Goal: Task Accomplishment & Management: Use online tool/utility

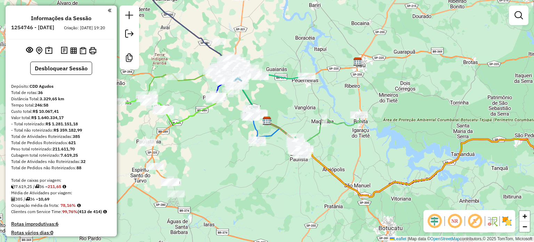
click at [459, 223] on em at bounding box center [455, 221] width 17 height 17
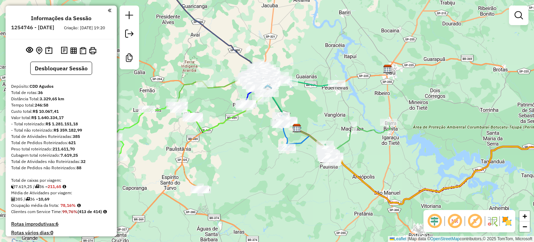
drag, startPoint x: 251, startPoint y: 94, endPoint x: 312, endPoint y: 107, distance: 62.3
click at [310, 108] on g at bounding box center [324, 93] width 588 height 221
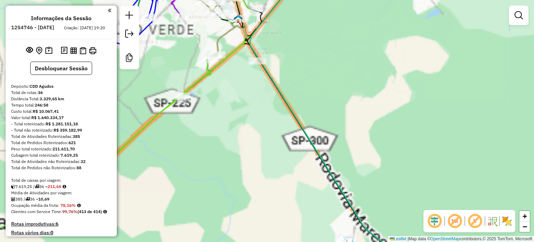
drag, startPoint x: 355, startPoint y: 149, endPoint x: 395, endPoint y: 206, distance: 69.0
click at [395, 206] on div "Janela de atendimento Grade de atendimento Capacidade Transportadoras Veículos …" at bounding box center [267, 121] width 534 height 242
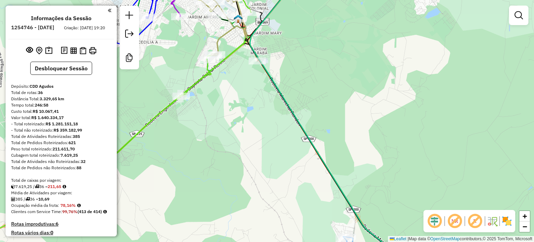
drag, startPoint x: 382, startPoint y: 170, endPoint x: 384, endPoint y: 173, distance: 3.8
click at [384, 172] on div "Janela de atendimento Grade de atendimento Capacidade Transportadoras Veículos …" at bounding box center [267, 121] width 534 height 242
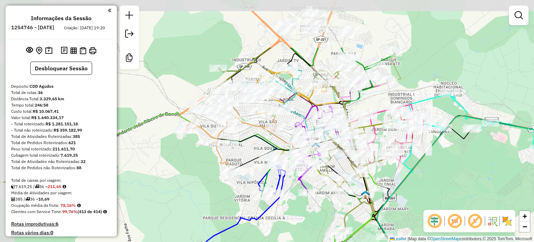
drag, startPoint x: 351, startPoint y: 125, endPoint x: 392, endPoint y: 172, distance: 62.1
click at [395, 177] on div "Janela de atendimento Grade de atendimento Capacidade Transportadoras Veículos …" at bounding box center [267, 121] width 534 height 242
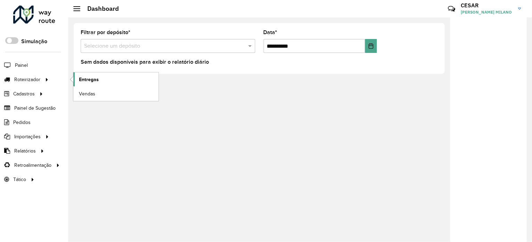
click at [102, 81] on link "Entregas" at bounding box center [115, 79] width 85 height 14
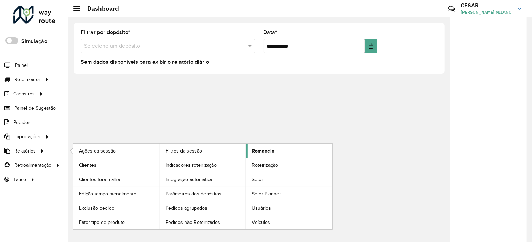
click at [270, 148] on span "Romaneio" at bounding box center [263, 150] width 23 height 7
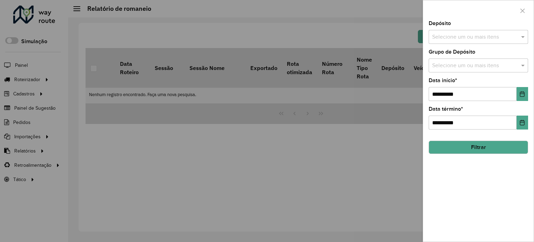
click at [463, 38] on input "text" at bounding box center [475, 37] width 89 height 8
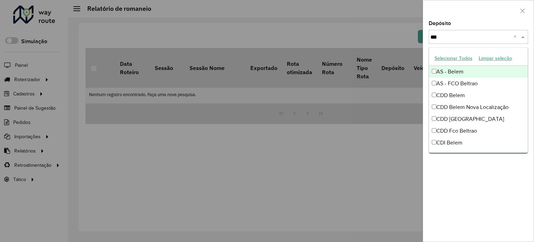
type input "****"
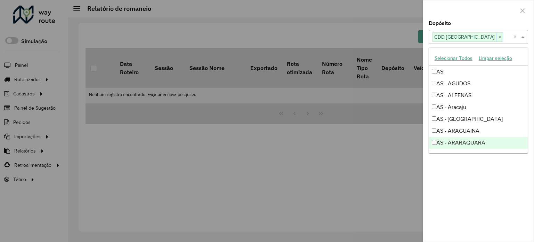
click at [487, 215] on div "**********" at bounding box center [478, 131] width 111 height 221
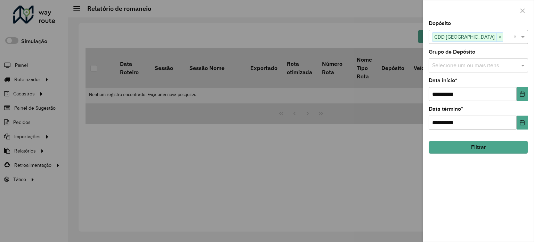
click at [492, 151] on button "Filtrar" at bounding box center [478, 147] width 99 height 13
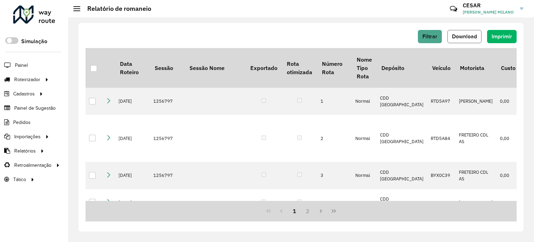
click at [466, 36] on span "Download" at bounding box center [464, 36] width 25 height 6
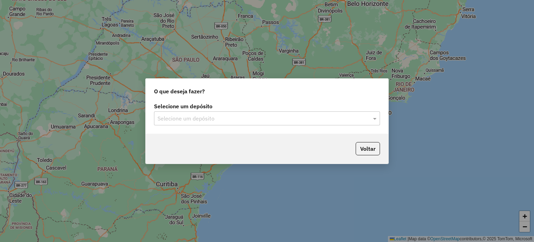
click at [199, 119] on input "text" at bounding box center [260, 118] width 205 height 8
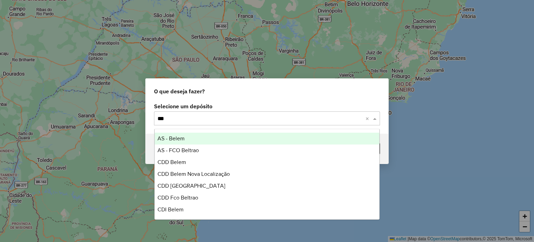
type input "****"
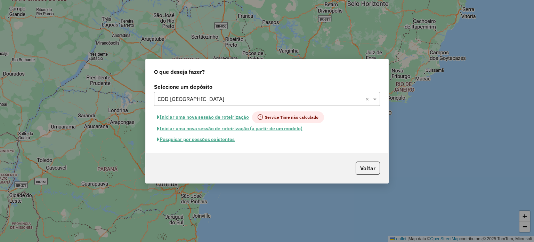
click at [220, 140] on button "Pesquisar por sessões existentes" at bounding box center [196, 139] width 84 height 11
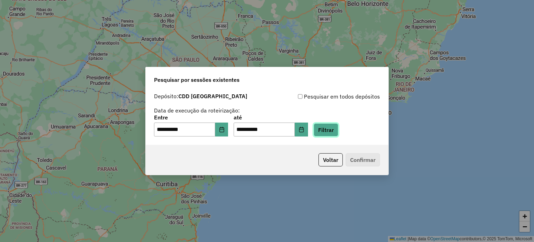
click at [333, 127] on button "Filtrar" at bounding box center [326, 129] width 25 height 13
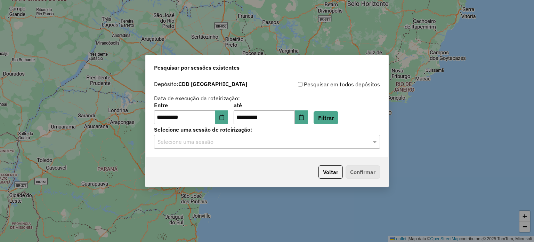
click at [234, 141] on input "text" at bounding box center [260, 142] width 205 height 8
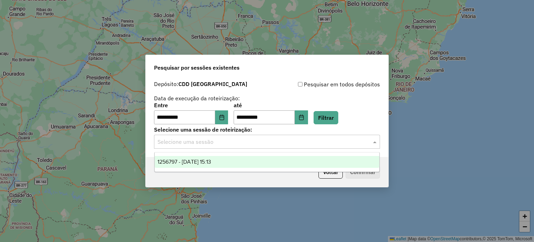
click at [211, 162] on span "1256797 - 01/09/2025 15:13" at bounding box center [185, 162] width 54 height 6
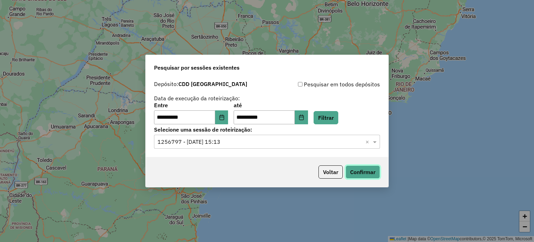
click at [361, 173] on button "Confirmar" at bounding box center [363, 171] width 34 height 13
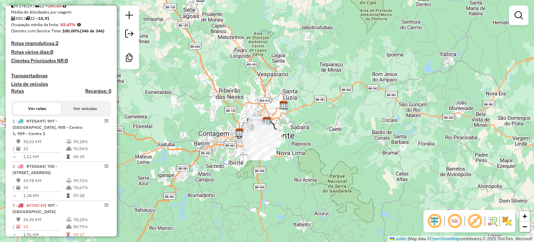
scroll to position [209, 0]
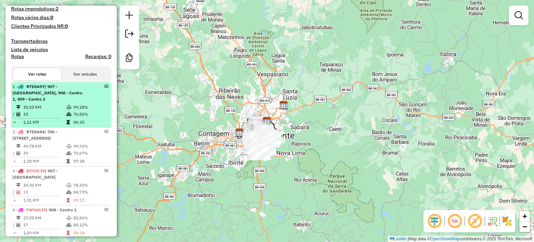
click at [96, 111] on td "76,56%" at bounding box center [90, 114] width 35 height 7
select select "**********"
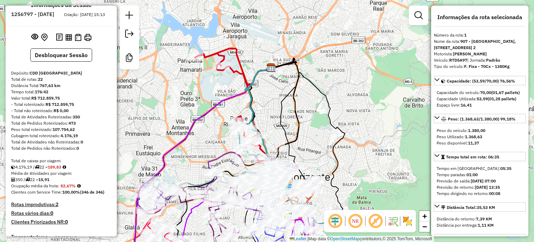
scroll to position [0, 0]
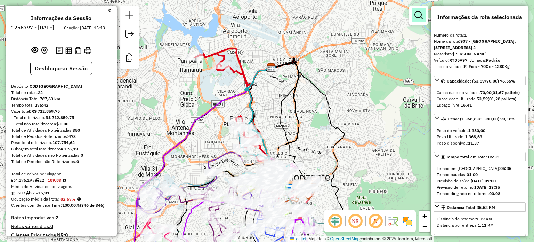
click at [416, 15] on em at bounding box center [419, 15] width 8 height 8
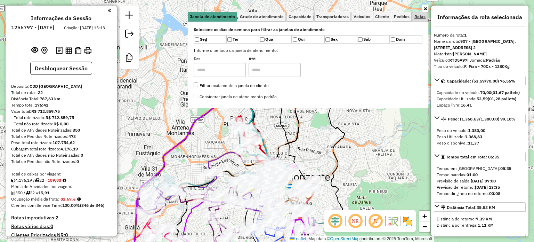
click at [420, 14] on link "Rotas" at bounding box center [420, 17] width 15 height 10
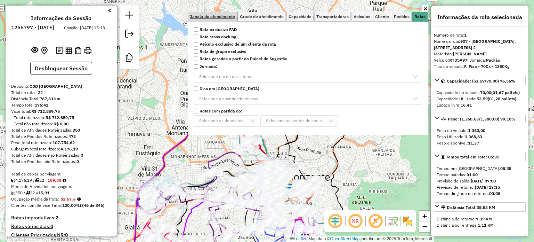
click at [224, 15] on span "Janela de atendimento" at bounding box center [212, 17] width 45 height 4
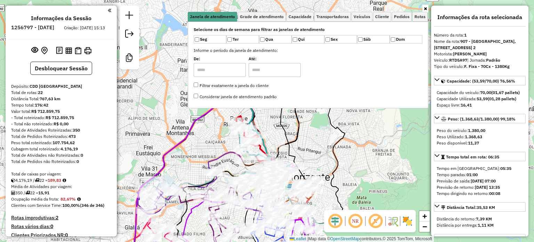
click at [422, 5] on div "Janela de atendimento Grade de atendimento Capacidade Transportadoras Veículos …" at bounding box center [267, 121] width 534 height 242
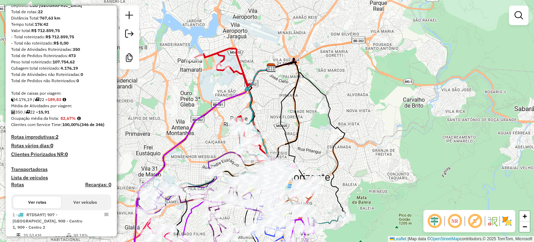
scroll to position [104, 0]
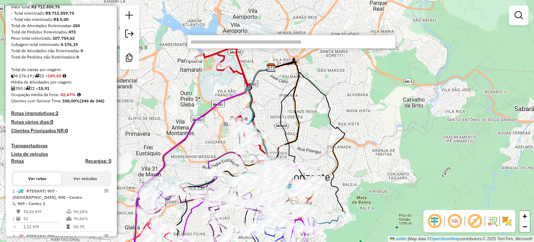
paste input "*******"
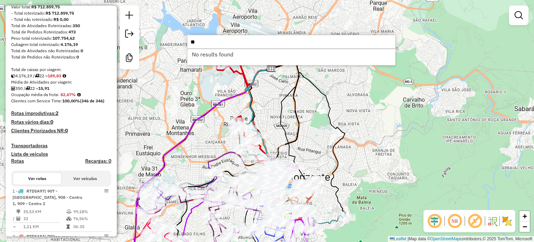
type input "*"
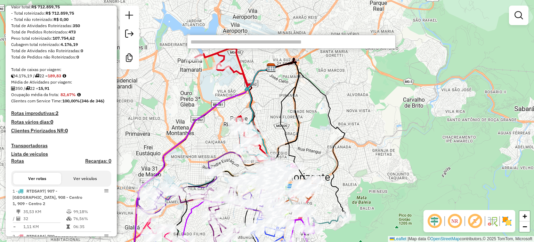
click at [272, 113] on div "Janela de atendimento Grade de atendimento Capacidade Transportadoras Veículos …" at bounding box center [267, 121] width 534 height 242
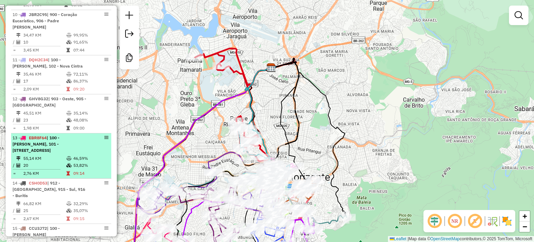
scroll to position [626, 0]
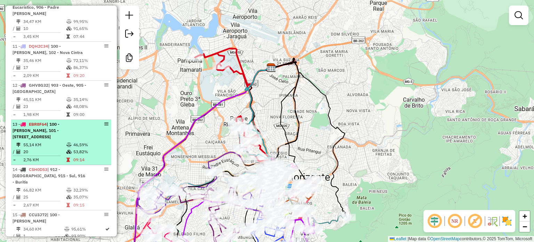
click at [49, 132] on span "| 100 - [PERSON_NAME], 101 - [STREET_ADDRESS]" at bounding box center [36, 130] width 47 height 18
select select "**********"
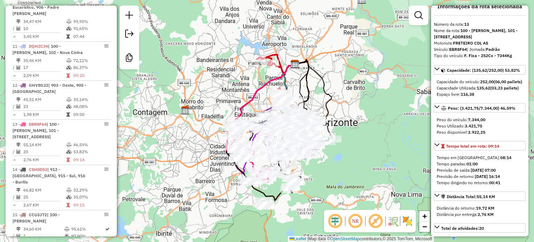
scroll to position [0, 0]
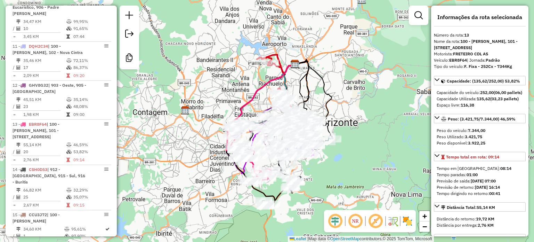
drag, startPoint x: 471, startPoint y: 191, endPoint x: 508, endPoint y: 189, distance: 36.9
click at [508, 189] on div "Tempo em [GEOGRAPHIC_DATA]: 08:14 Tempo paradas: 01:00 Previsão de saída: [DATE…" at bounding box center [480, 180] width 92 height 37
click at [510, 184] on div "Previsão de saída: [DATE] 07:00" at bounding box center [480, 181] width 86 height 6
drag, startPoint x: 502, startPoint y: 202, endPoint x: 491, endPoint y: 204, distance: 10.9
click at [491, 199] on div "Tempo em [GEOGRAPHIC_DATA]: 08:14 Tempo paradas: 01:00 Previsão de saída: [DATE…" at bounding box center [480, 180] width 92 height 37
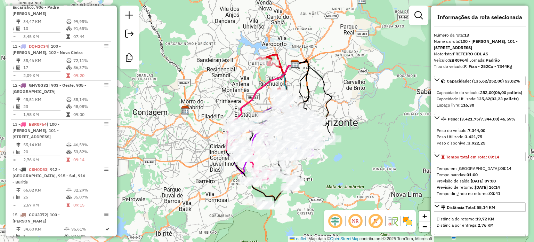
click at [496, 196] on strong "00:41" at bounding box center [494, 193] width 11 height 5
drag, startPoint x: 504, startPoint y: 207, endPoint x: 488, endPoint y: 207, distance: 15.7
click at [488, 197] on div "Tempo dirigindo no retorno: 00:41" at bounding box center [480, 193] width 86 height 6
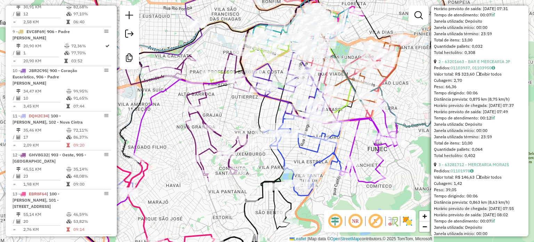
scroll to position [487, 0]
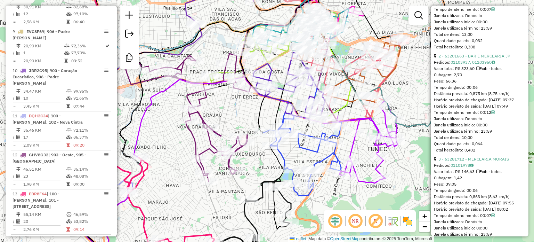
drag, startPoint x: 451, startPoint y: 169, endPoint x: 474, endPoint y: 169, distance: 23.0
click at [474, 141] on div "Total de itens: 10,00" at bounding box center [480, 137] width 92 height 6
drag, startPoint x: 454, startPoint y: 174, endPoint x: 486, endPoint y: 174, distance: 32.0
click at [486, 147] on div "Quantidade pallets: 0,064" at bounding box center [480, 144] width 92 height 6
click at [483, 153] on div "Total hectolitro: 0,402" at bounding box center [480, 150] width 92 height 6
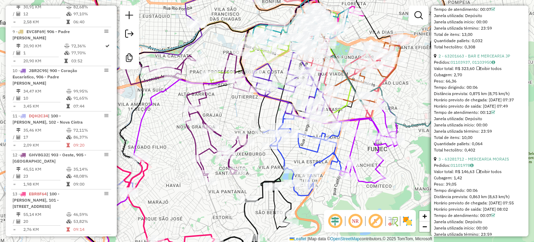
drag, startPoint x: 481, startPoint y: 183, endPoint x: 435, endPoint y: 135, distance: 66.4
click at [435, 135] on div "2 - 63201663 - BAR E MERCEARIA JP Pedidos: 01103937, 01103950 Valor total: R$ 3…" at bounding box center [480, 103] width 92 height 100
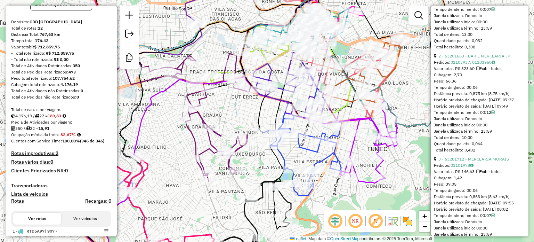
scroll to position [174, 0]
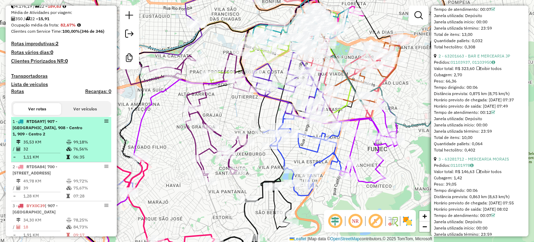
click at [58, 136] on span "| 907 - [GEOGRAPHIC_DATA], 908 - Centro 1, 909 - Centro 2" at bounding box center [48, 128] width 70 height 18
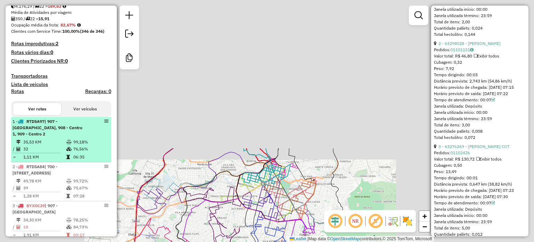
scroll to position [468, 0]
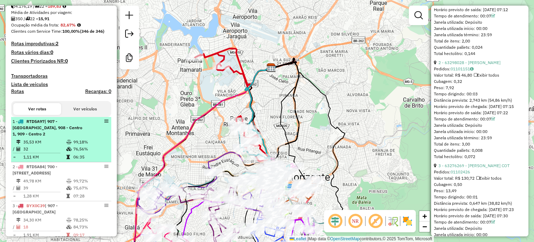
drag, startPoint x: 57, startPoint y: 142, endPoint x: 40, endPoint y: 137, distance: 17.5
click at [40, 136] on div "1 - RTD5A97 | 907 - [GEOGRAPHIC_DATA], 908 - Centro 1, 909 - Centro 2" at bounding box center [50, 127] width 74 height 19
click at [40, 137] on li "1 - RTD5A97 | 907 - [GEOGRAPHIC_DATA], 908 - Centro 1, 909 - Centro 2 35,53 KM …" at bounding box center [61, 139] width 100 height 45
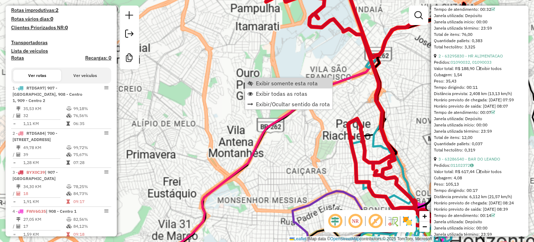
scroll to position [138, 0]
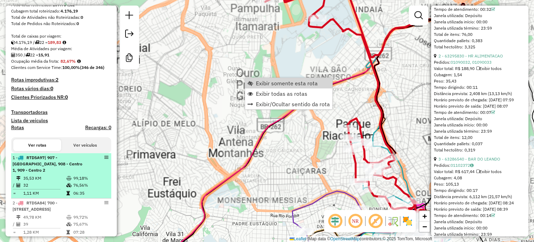
click at [56, 179] on td "35,53 KM" at bounding box center [44, 178] width 43 height 7
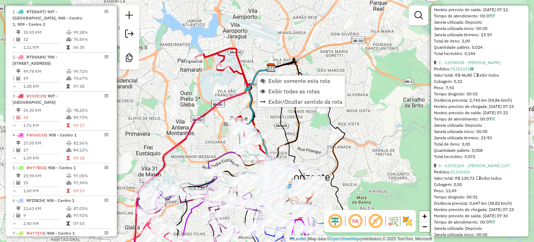
scroll to position [291, 0]
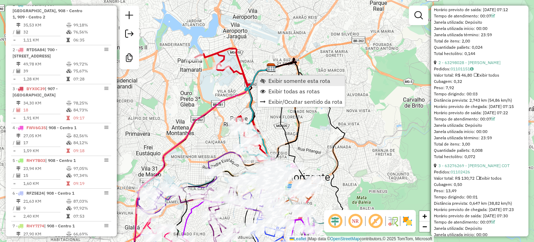
click at [269, 79] on span "Exibir somente esta rota" at bounding box center [300, 81] width 62 height 6
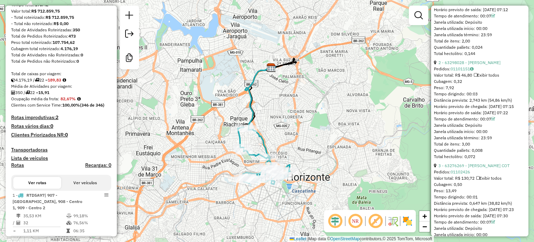
scroll to position [139, 0]
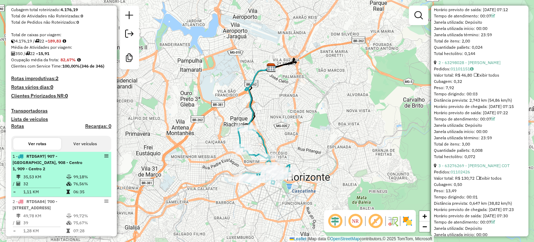
click at [69, 166] on span "| 907 - [GEOGRAPHIC_DATA], 908 - Centro 1, 909 - Centro 2" at bounding box center [48, 162] width 70 height 18
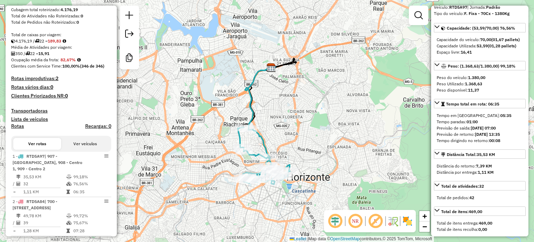
scroll to position [0, 0]
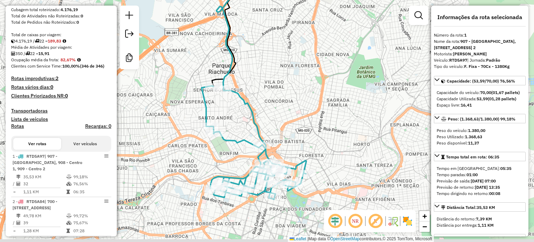
drag, startPoint x: 305, startPoint y: 144, endPoint x: 297, endPoint y: 133, distance: 13.6
click at [297, 133] on div "Janela de atendimento Grade de atendimento Capacidade Transportadoras Veículos …" at bounding box center [267, 121] width 534 height 242
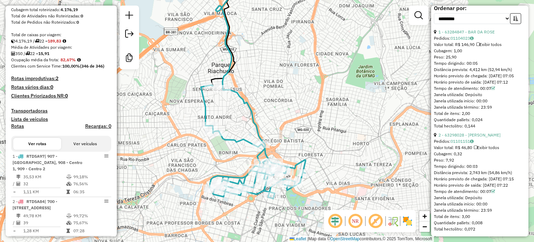
scroll to position [417, 0]
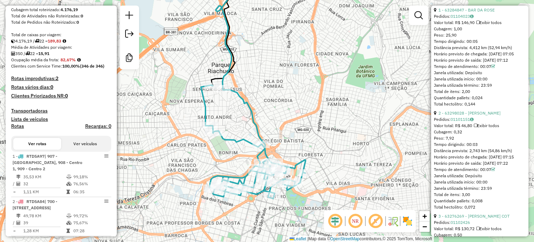
click at [472, 173] on div "Tempo de atendimento: 00:07" at bounding box center [480, 169] width 92 height 6
click at [463, 122] on link "01101151" at bounding box center [462, 119] width 23 height 5
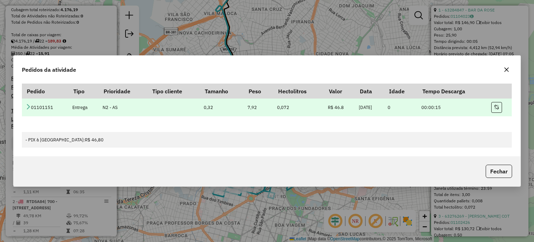
click at [27, 109] on icon at bounding box center [28, 107] width 6 height 6
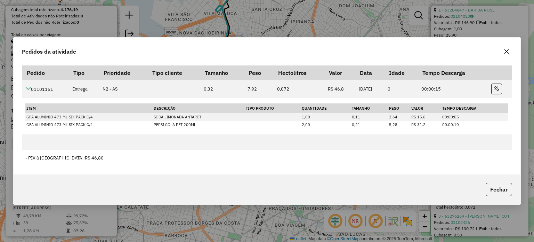
click at [508, 53] on icon "button" at bounding box center [507, 52] width 6 height 6
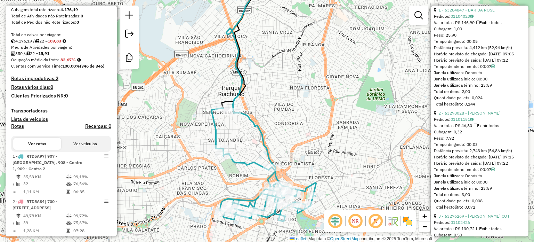
drag, startPoint x: 161, startPoint y: 133, endPoint x: 170, endPoint y: 155, distance: 23.7
click at [170, 155] on div "Janela de atendimento Grade de atendimento Capacidade Transportadoras Veículos …" at bounding box center [267, 121] width 534 height 242
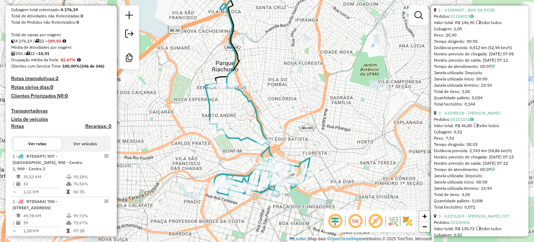
drag, startPoint x: 221, startPoint y: 167, endPoint x: 215, endPoint y: 150, distance: 18.0
click at [216, 152] on div "Janela de atendimento Grade de atendimento Capacidade Transportadoras Veículos …" at bounding box center [267, 121] width 534 height 242
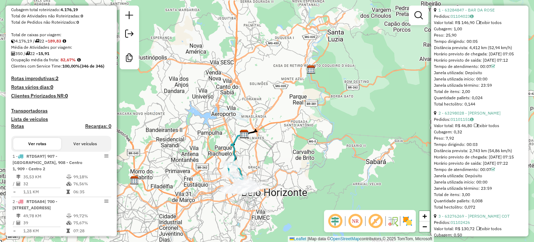
drag, startPoint x: 195, startPoint y: 143, endPoint x: 213, endPoint y: 174, distance: 35.3
click at [213, 174] on div "Janela de atendimento Grade de atendimento Capacidade Transportadoras Veículos …" at bounding box center [267, 121] width 534 height 242
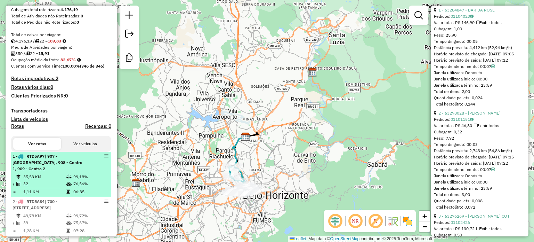
click at [85, 171] on div "1 - RTD5A97 | 907 - [GEOGRAPHIC_DATA], 908 - Centro 1, 909 - Centro 2" at bounding box center [61, 162] width 97 height 19
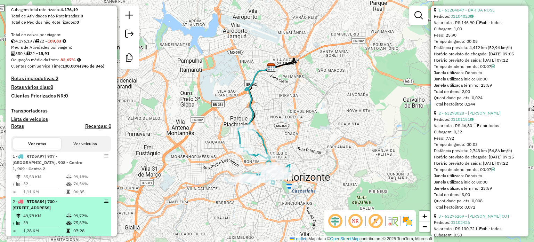
click at [57, 209] on span "| 700 - [STREET_ADDRESS]" at bounding box center [35, 204] width 45 height 11
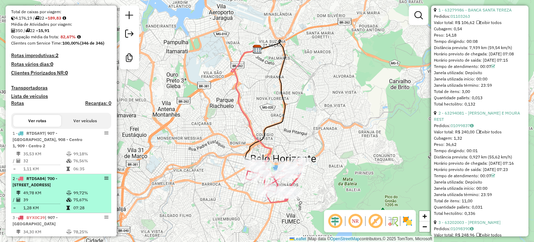
scroll to position [174, 0]
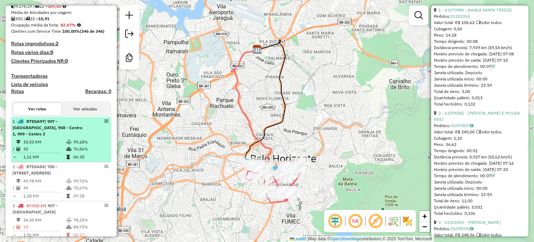
click at [72, 144] on table "35,53 KM 99,18% / 32 76,56% = 1,11 KM 06:35" at bounding box center [61, 149] width 97 height 22
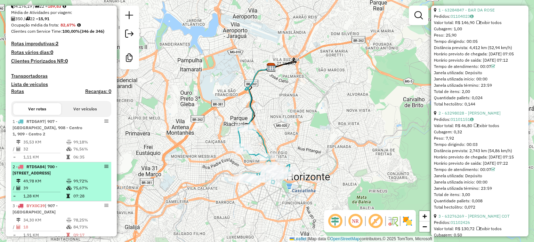
click at [57, 175] on span "| 700 - [STREET_ADDRESS]" at bounding box center [35, 169] width 45 height 11
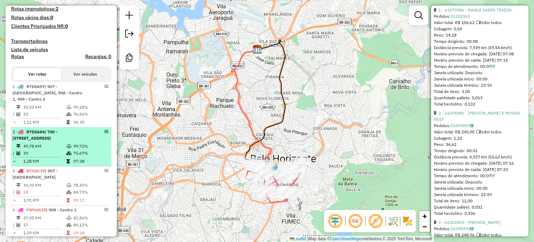
scroll to position [243, 0]
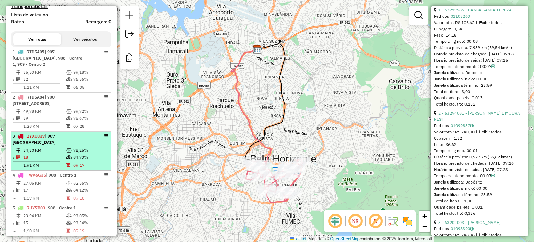
click at [69, 161] on td at bounding box center [69, 157] width 7 height 7
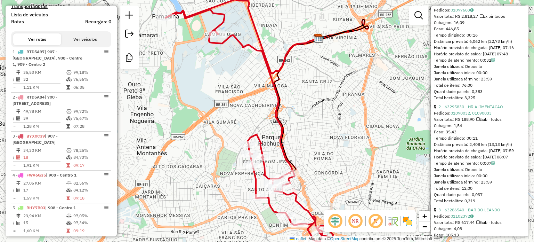
click at [81, 45] on button "Ver veículos" at bounding box center [85, 39] width 48 height 12
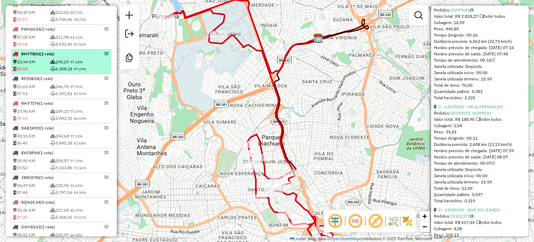
scroll to position [348, 0]
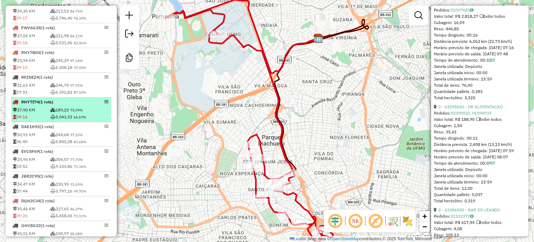
click at [74, 120] on td "5.041,92 66,69%" at bounding box center [80, 116] width 60 height 7
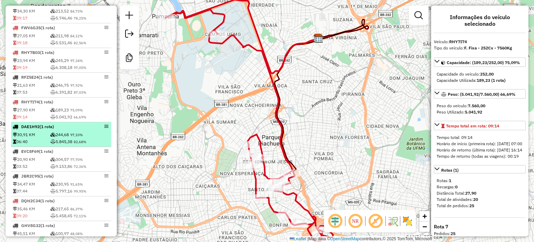
click at [38, 145] on td "06:40" at bounding box center [32, 141] width 38 height 7
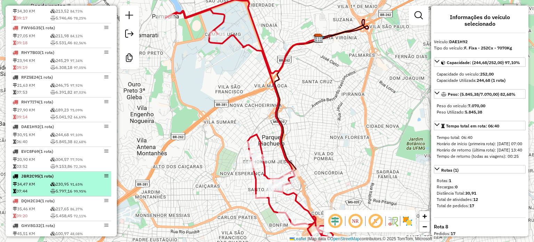
click at [88, 178] on div at bounding box center [98, 176] width 21 height 4
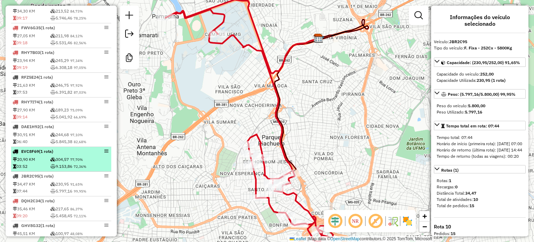
click at [88, 163] on td "304,57 77,70%" at bounding box center [80, 159] width 60 height 7
